Goal: Information Seeking & Learning: Learn about a topic

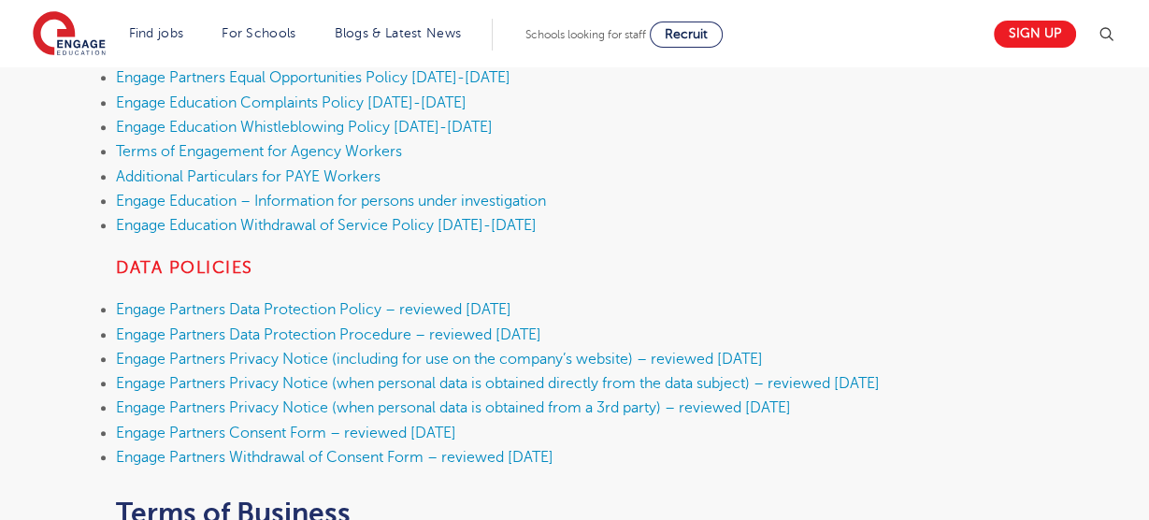
scroll to position [825, 0]
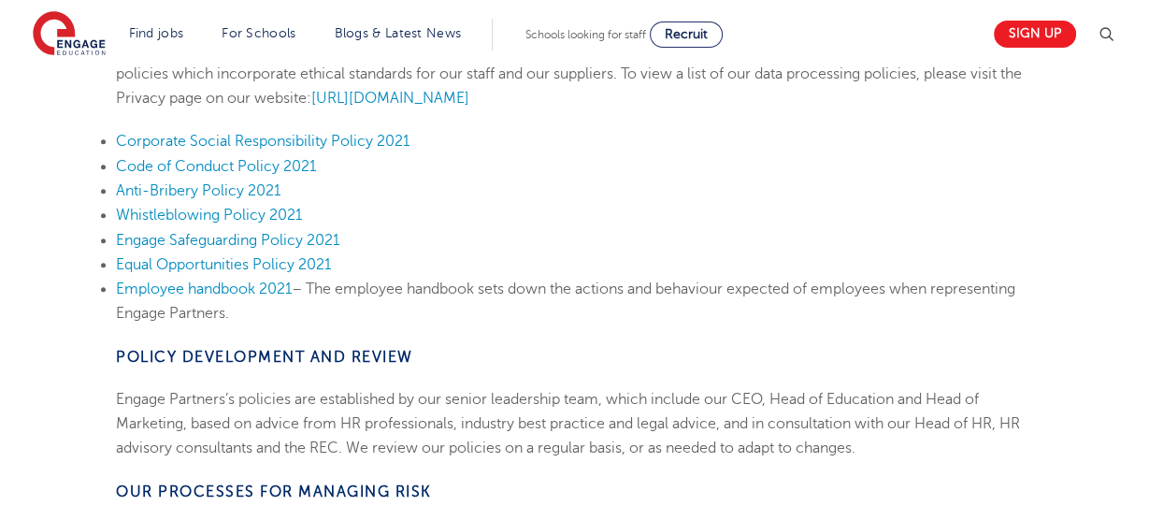
scroll to position [1003, 0]
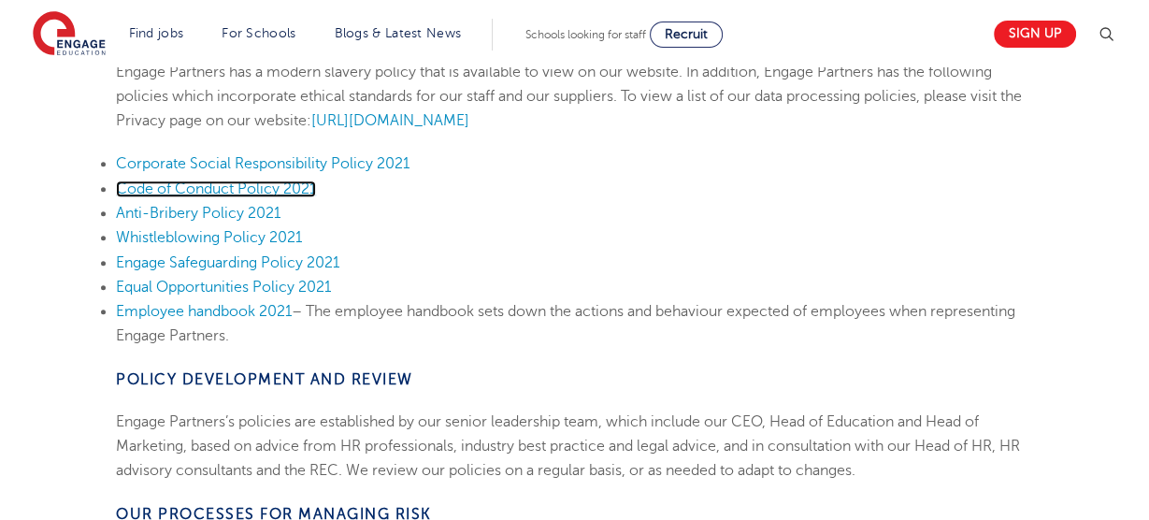
click at [282, 185] on link "Code of Conduct Policy 2021" at bounding box center [216, 188] width 200 height 17
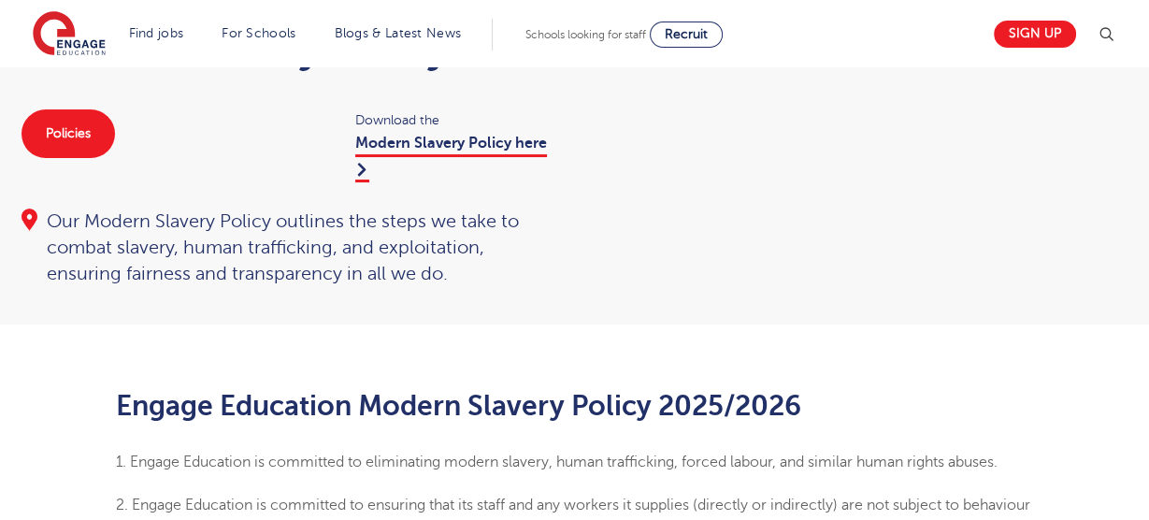
scroll to position [124, 0]
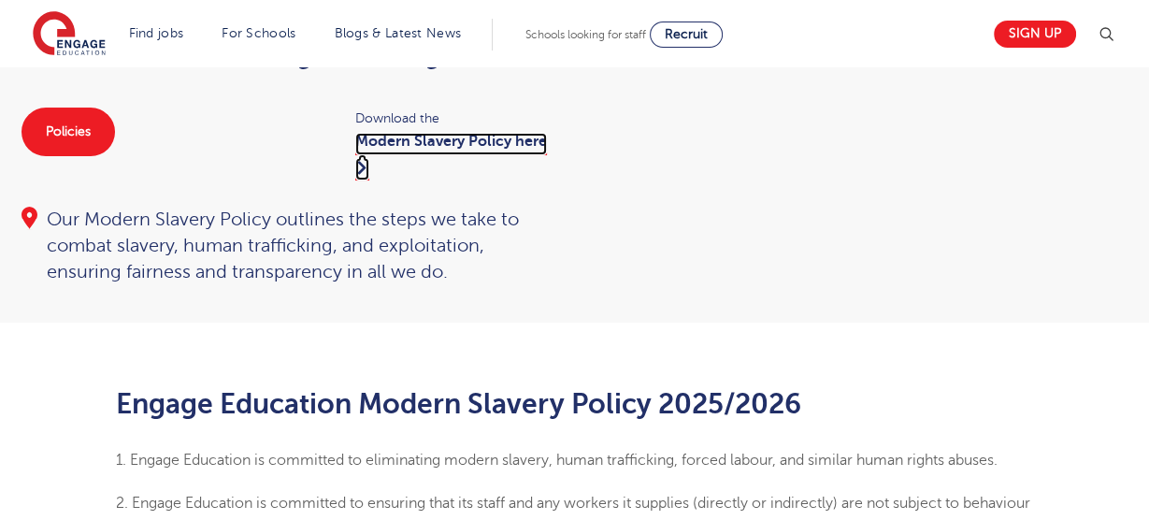
click at [433, 149] on link "Modern Slavery Policy here" at bounding box center [451, 156] width 192 height 47
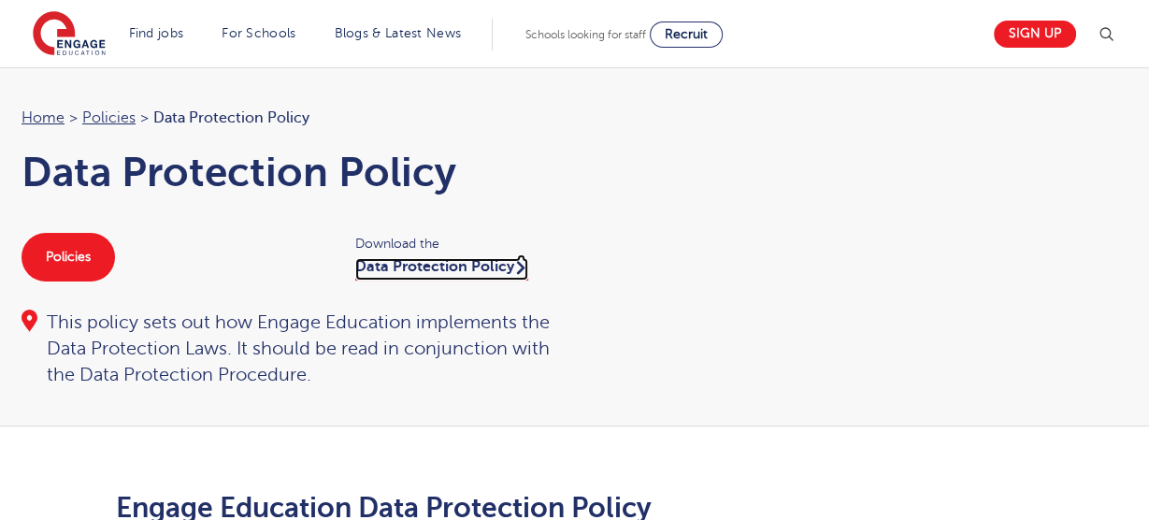
click at [475, 268] on link "Data Protection Policy" at bounding box center [441, 269] width 173 height 22
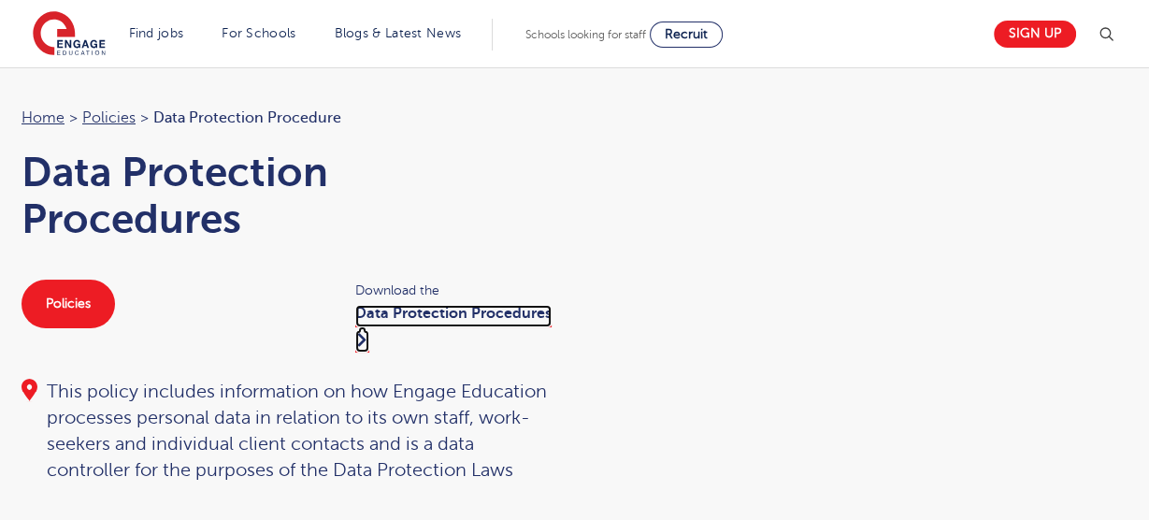
click at [449, 316] on link "Data Protection Procedures" at bounding box center [453, 328] width 196 height 47
